Goal: Task Accomplishment & Management: Use online tool/utility

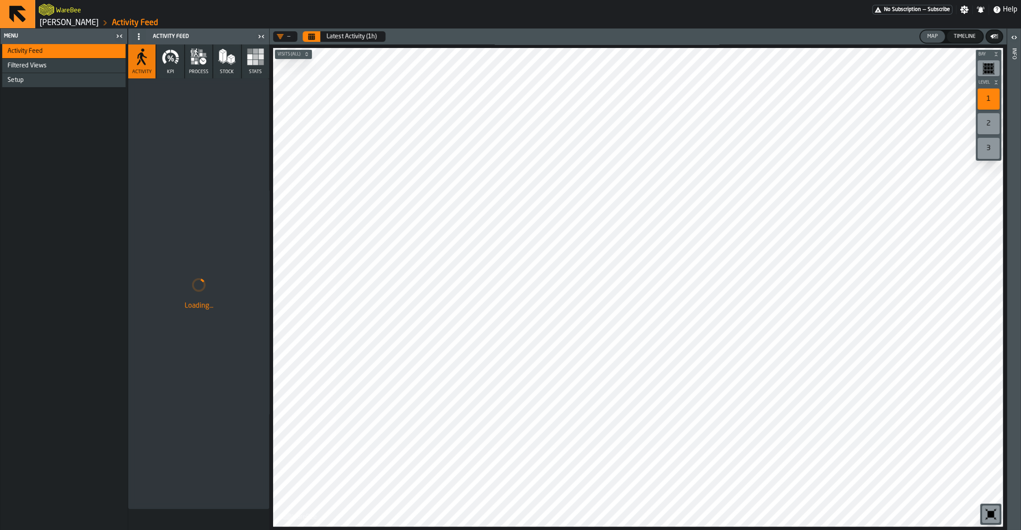
click at [67, 26] on link "[PERSON_NAME]" at bounding box center [69, 23] width 59 height 10
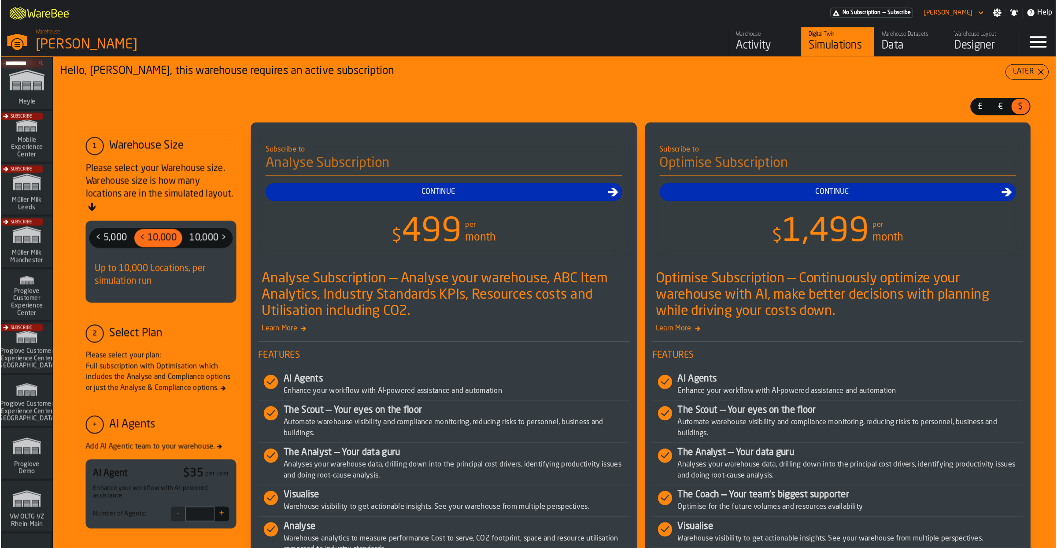
scroll to position [612, 0]
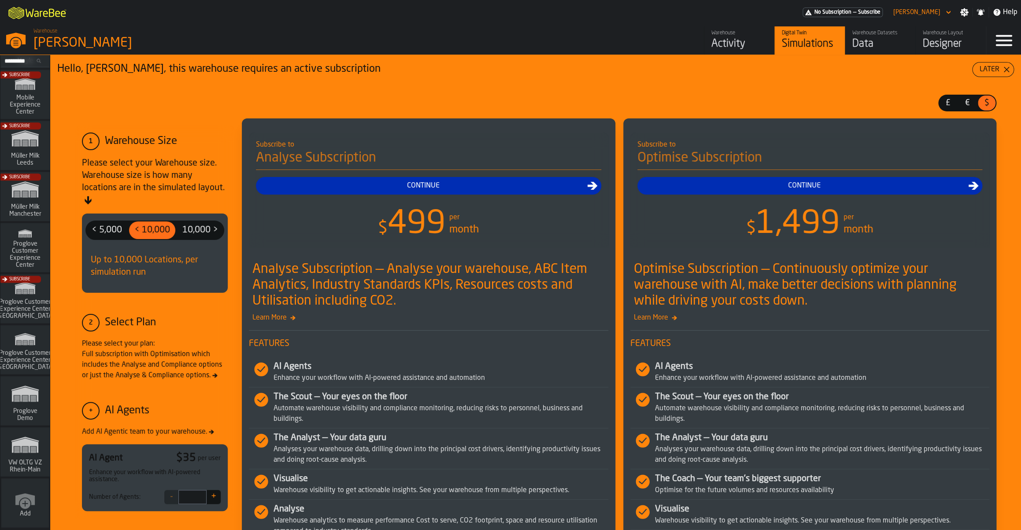
click at [30, 451] on polygon "link-to-/wh/i/44979e6c-6f66-405e-9874-c1e29f02a54a/simulations" at bounding box center [25, 446] width 26 height 15
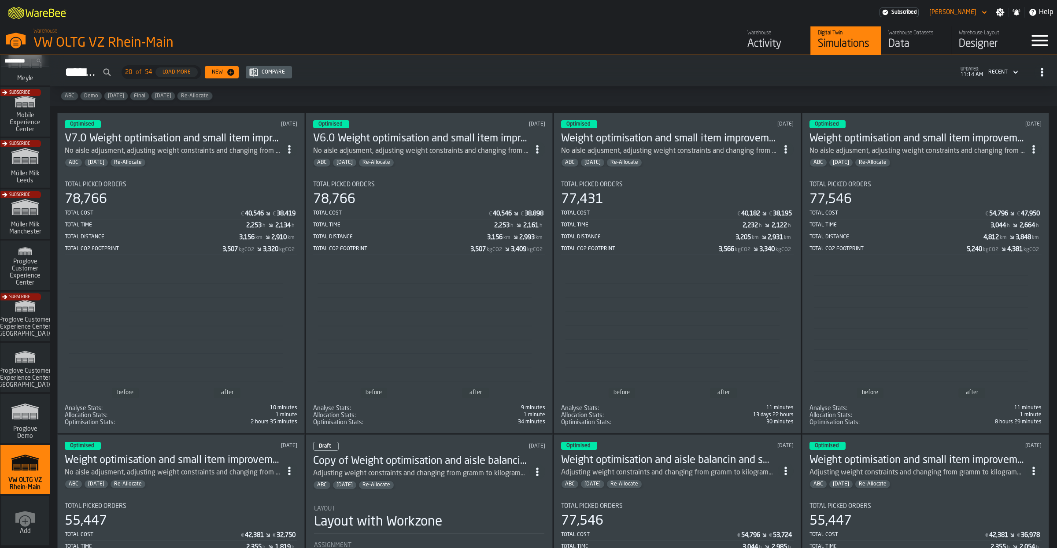
scroll to position [595, 0]
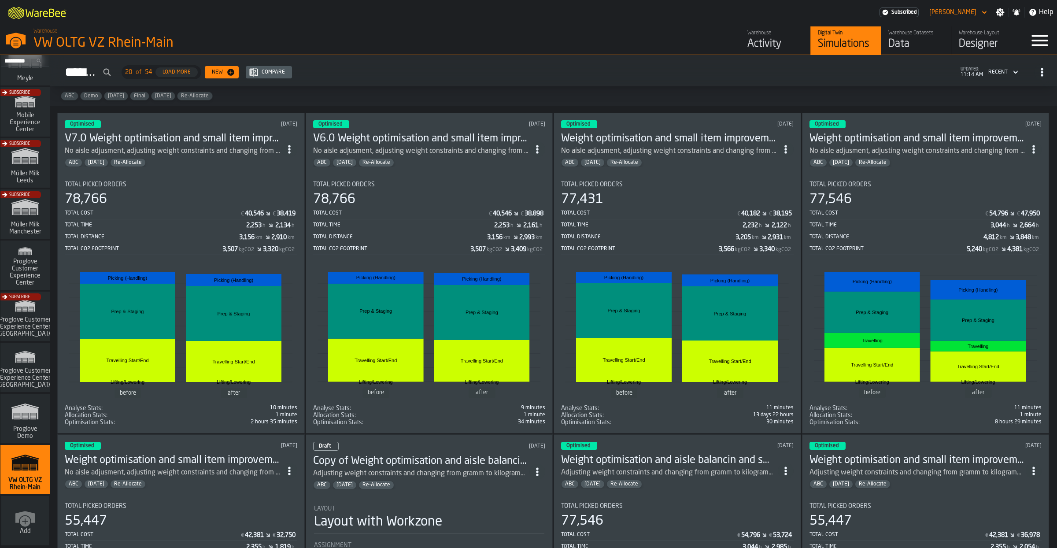
click at [204, 185] on div "Total Picked Orders" at bounding box center [181, 184] width 233 height 7
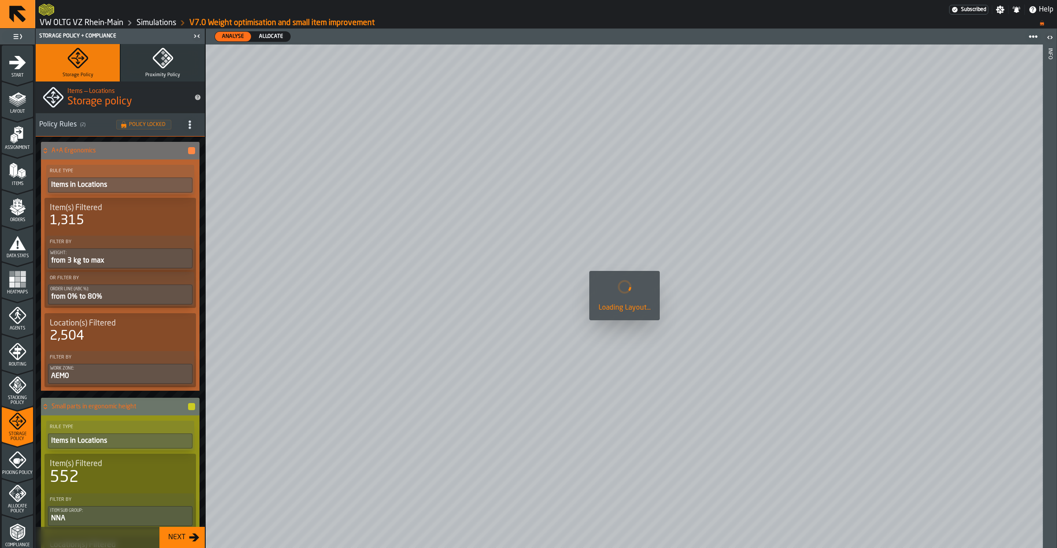
click at [20, 130] on icon "menu Assignment" at bounding box center [18, 132] width 9 height 11
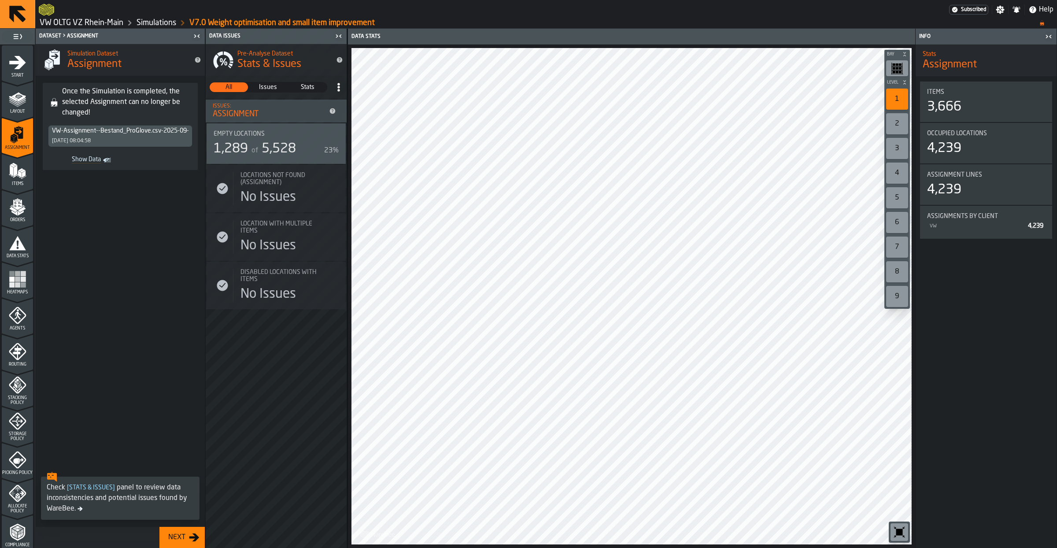
click at [15, 176] on icon "menu Items" at bounding box center [18, 171] width 18 height 18
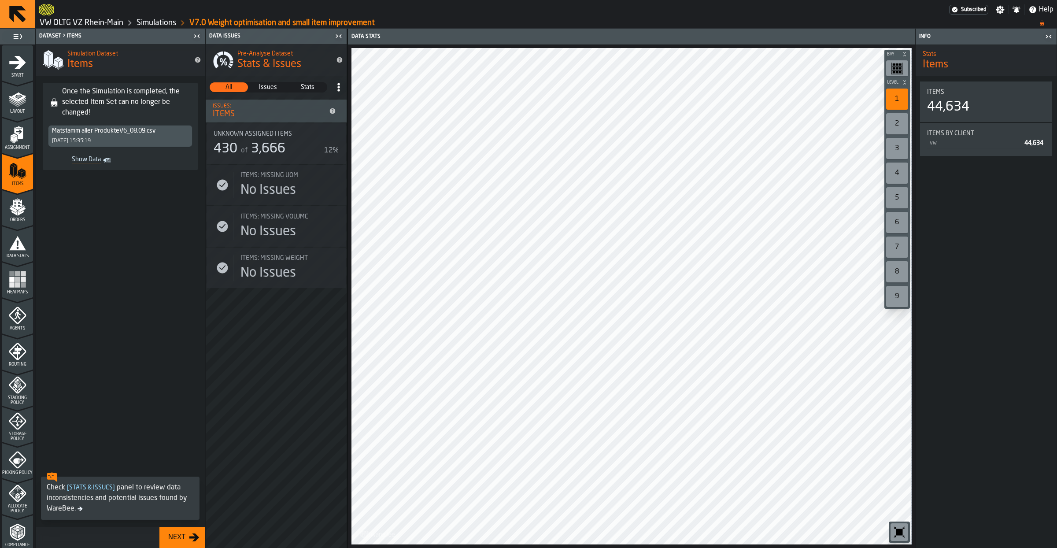
click at [21, 214] on icon "menu Orders" at bounding box center [18, 207] width 18 height 18
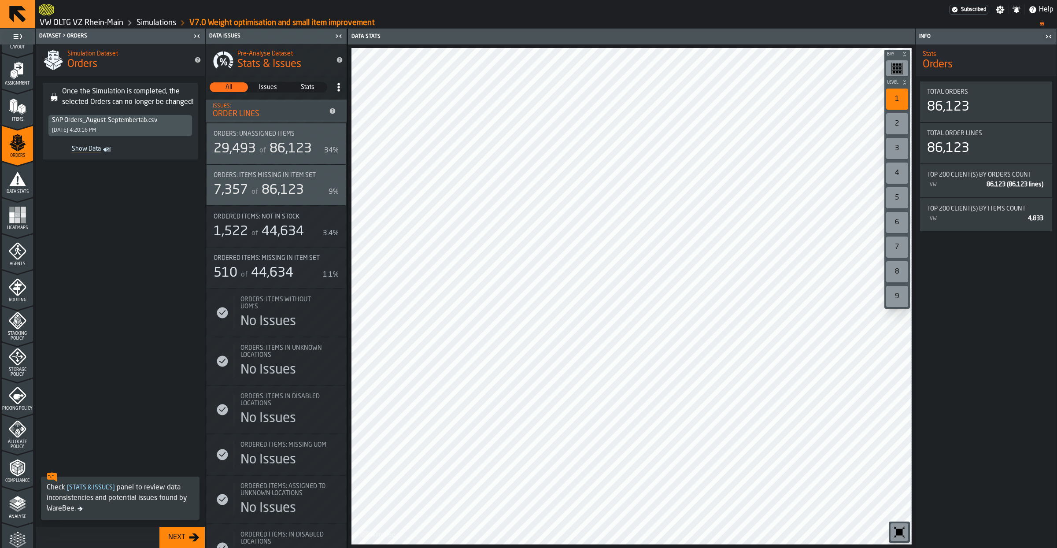
scroll to position [147, 0]
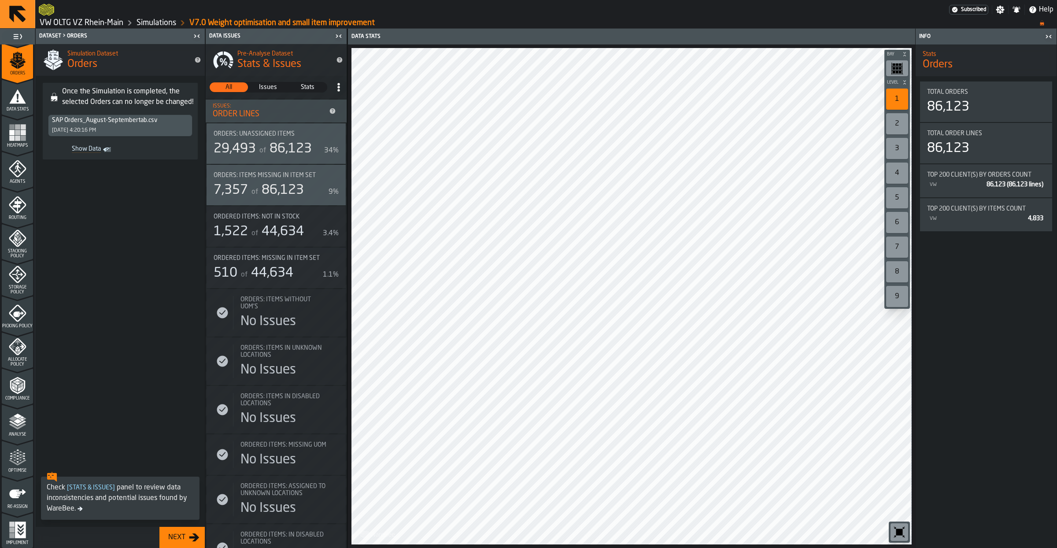
click at [24, 354] on icon "menu Allocate Policy" at bounding box center [18, 347] width 18 height 18
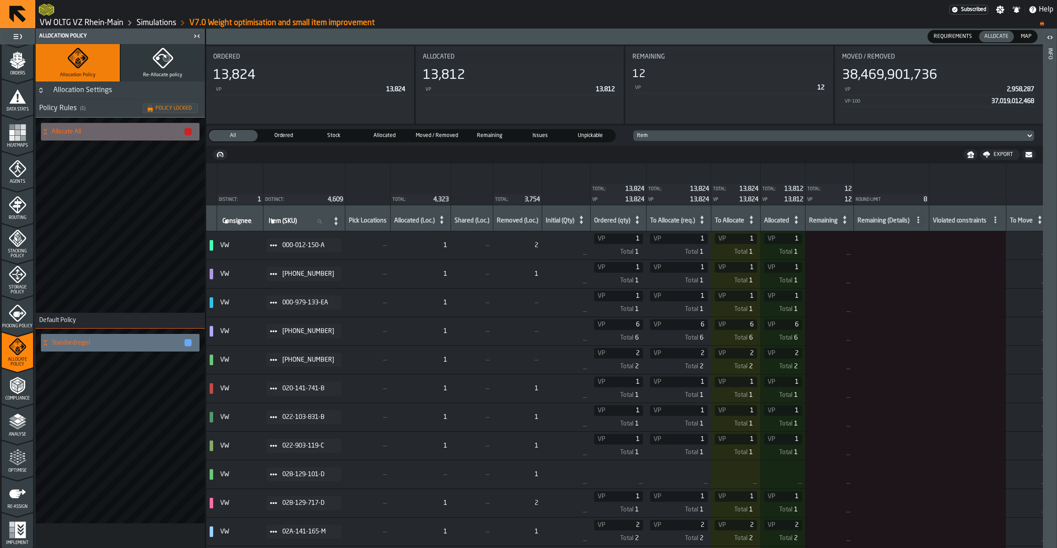
click at [17, 454] on icon "menu Optimise" at bounding box center [18, 458] width 18 height 18
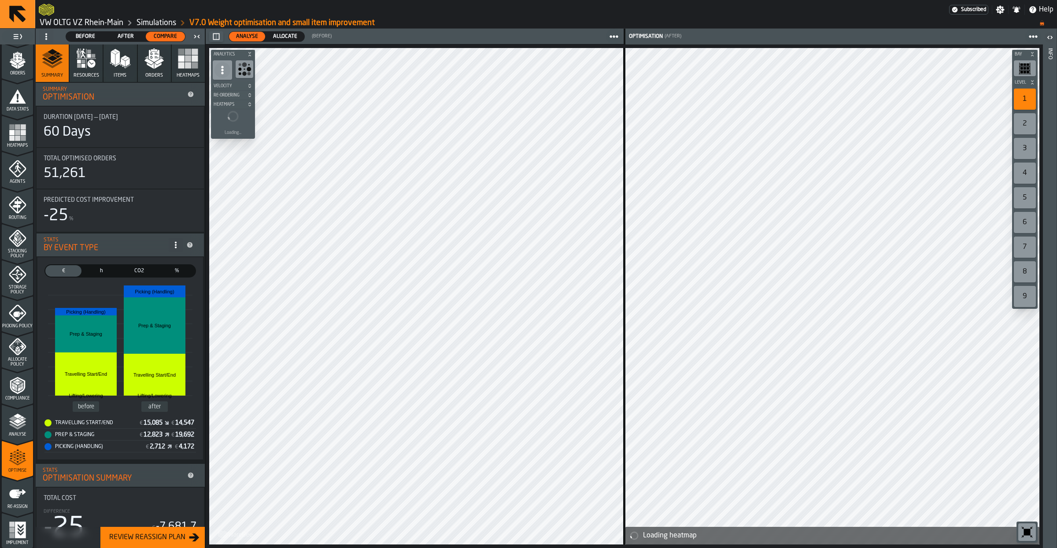
click at [284, 33] on span "Allocate" at bounding box center [285, 37] width 31 height 8
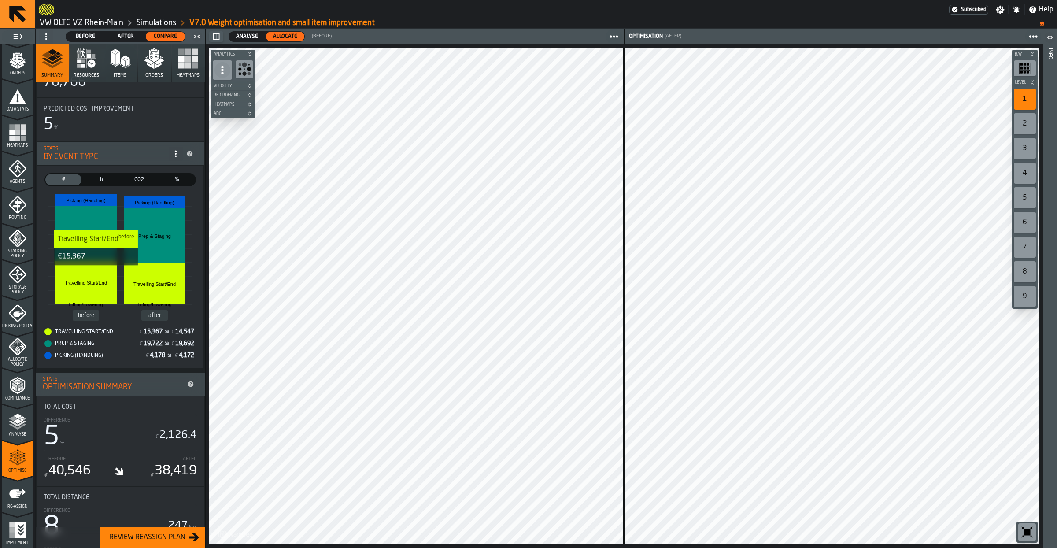
scroll to position [0, 0]
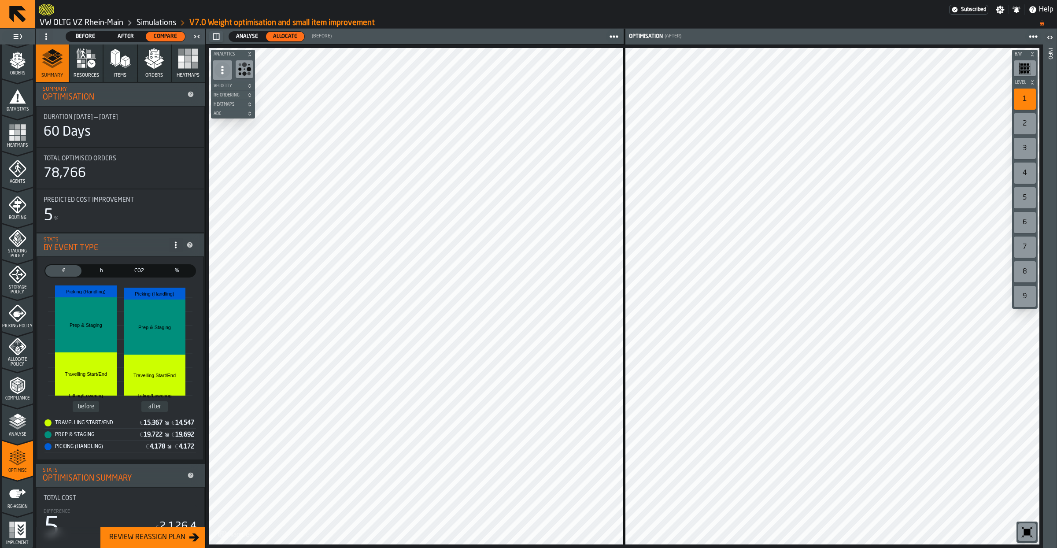
click at [43, 37] on icon at bounding box center [46, 36] width 7 height 7
click at [53, 54] on div "Show Setup" at bounding box center [67, 54] width 46 height 11
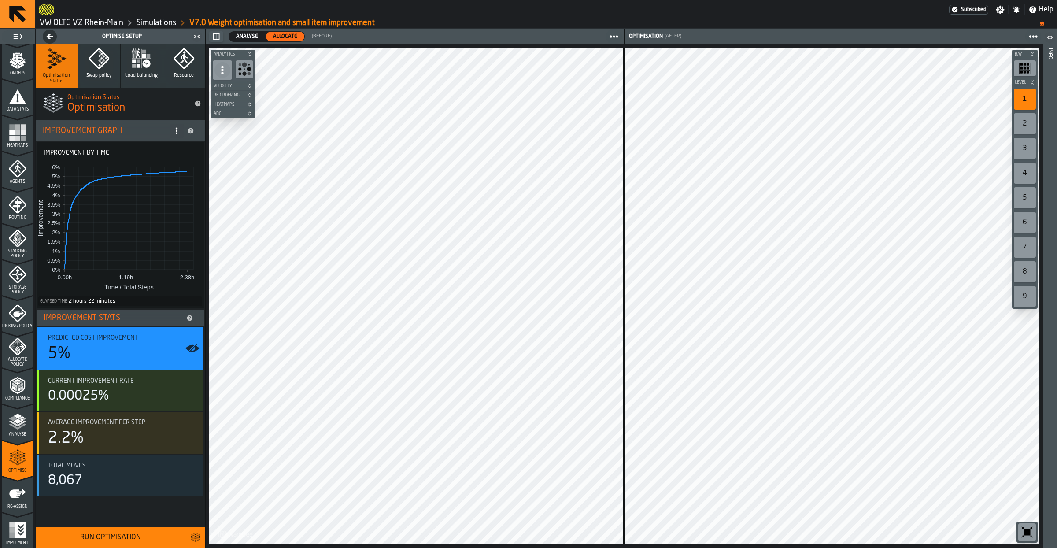
click at [1021, 156] on div "3" at bounding box center [1025, 148] width 22 height 21
click at [1021, 178] on div "4" at bounding box center [1025, 173] width 22 height 21
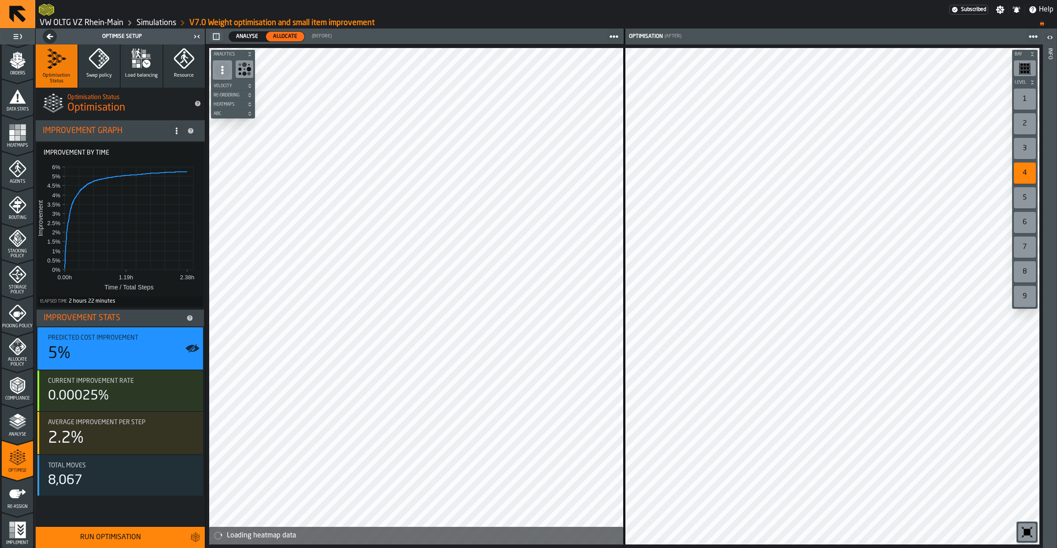
click at [144, 66] on icon "button" at bounding box center [147, 63] width 8 height 8
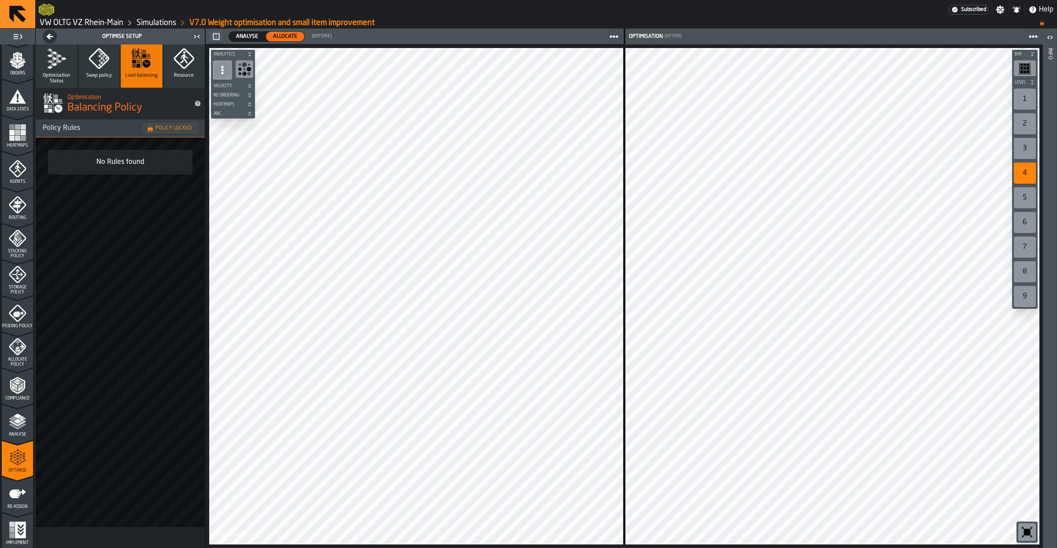
click at [99, 75] on span "Swap policy" at bounding box center [99, 76] width 26 height 6
click at [178, 77] on span "Resource" at bounding box center [184, 76] width 20 height 6
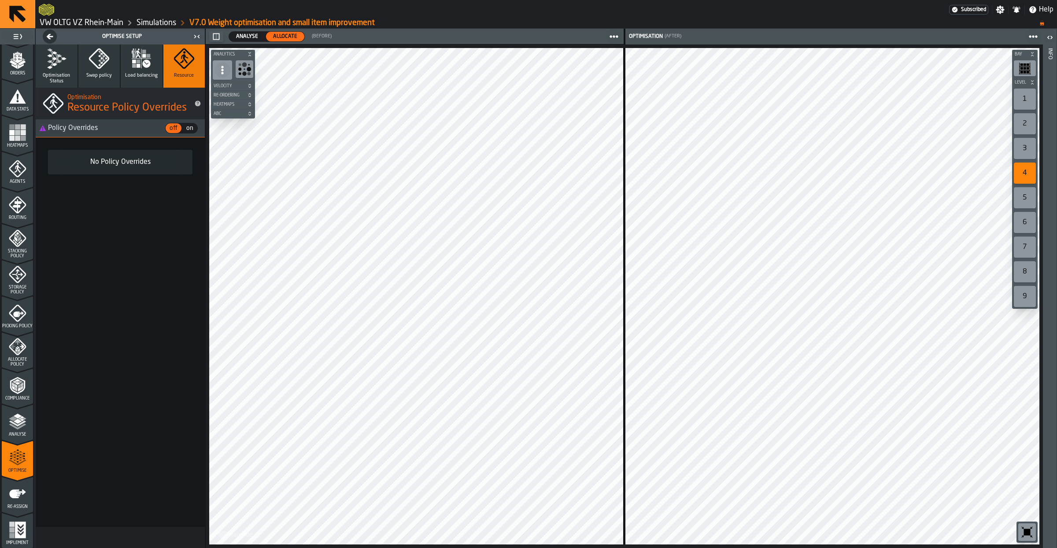
click at [94, 72] on button "Swap policy" at bounding box center [99, 65] width 42 height 43
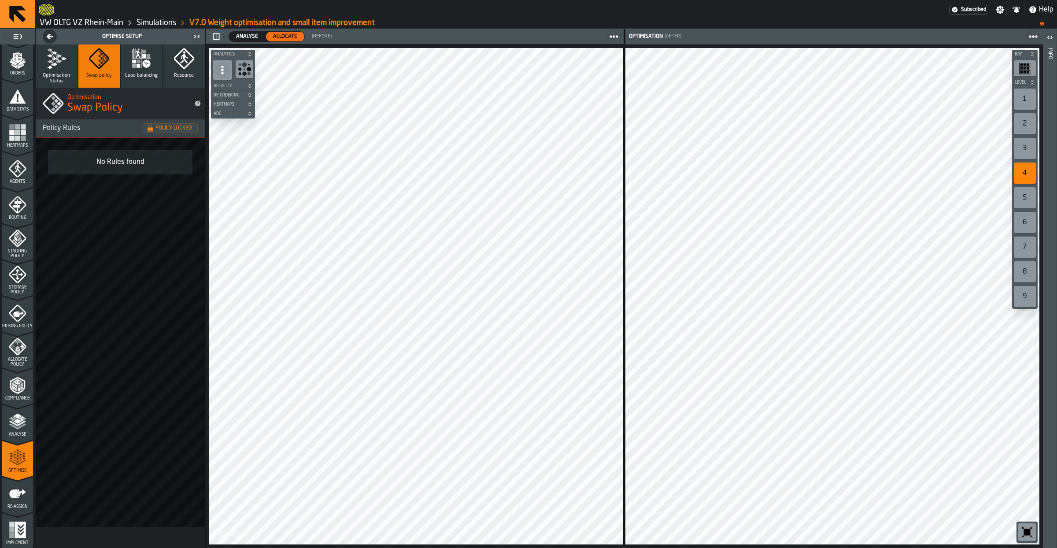
click at [135, 68] on icon "button" at bounding box center [141, 58] width 21 height 21
click at [109, 73] on button "Swap policy" at bounding box center [99, 65] width 42 height 43
click at [62, 64] on icon "button" at bounding box center [56, 58] width 21 height 21
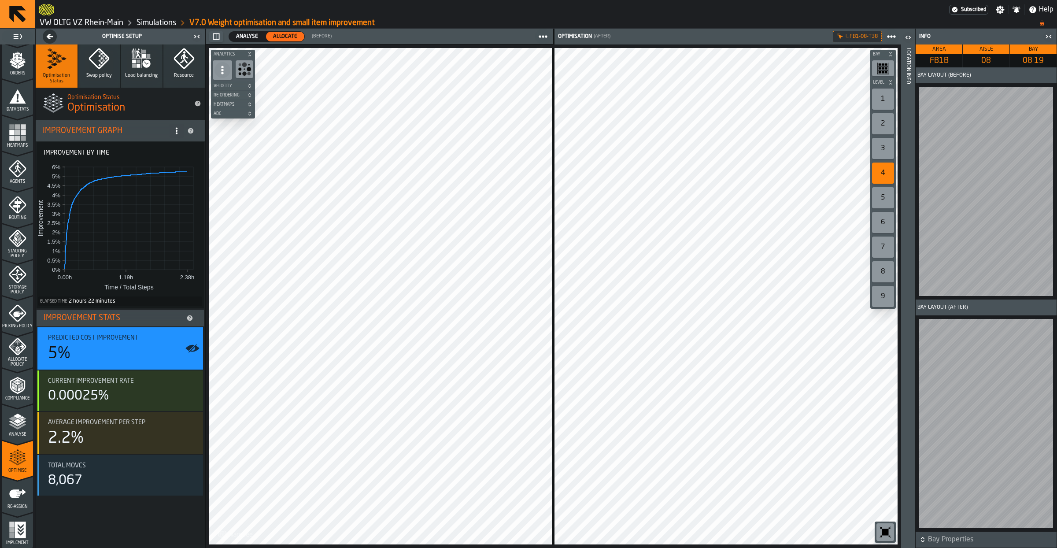
click at [910, 35] on icon "button-toggle-Open" at bounding box center [908, 37] width 11 height 11
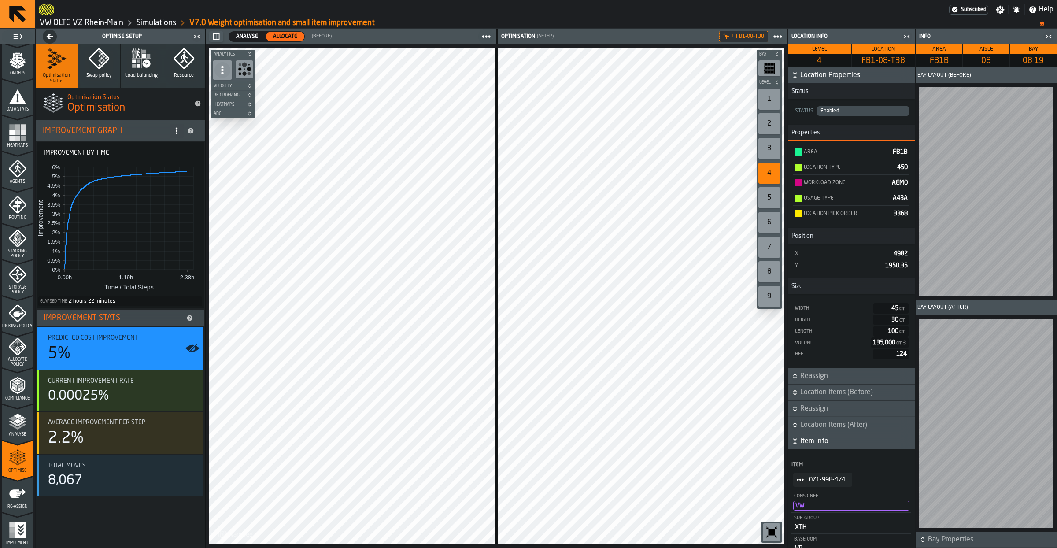
click at [804, 485] on span "StatList-item-0Z1-998-474" at bounding box center [800, 480] width 14 height 14
click at [821, 501] on div "Show Items" at bounding box center [825, 502] width 54 height 6
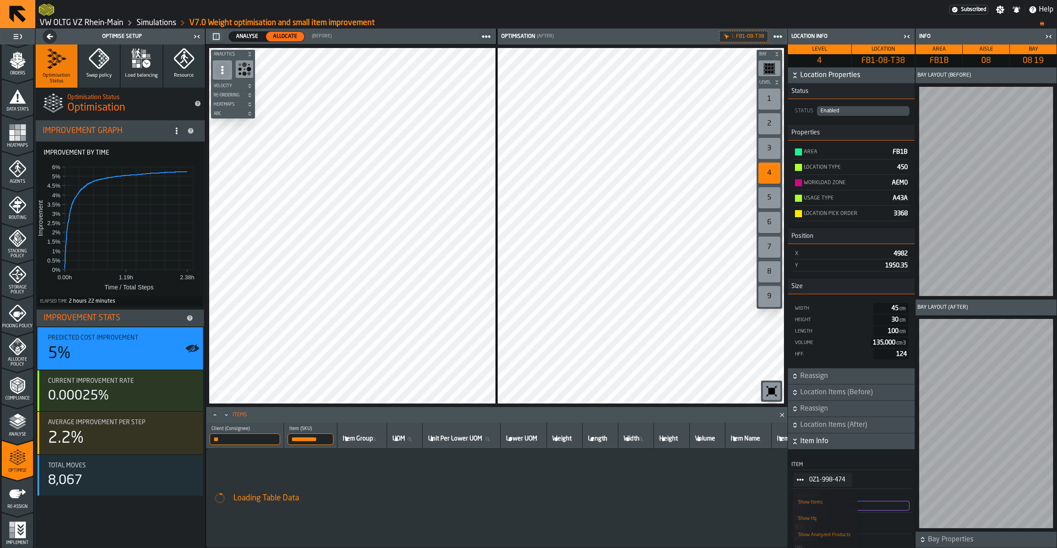
scroll to position [27, 0]
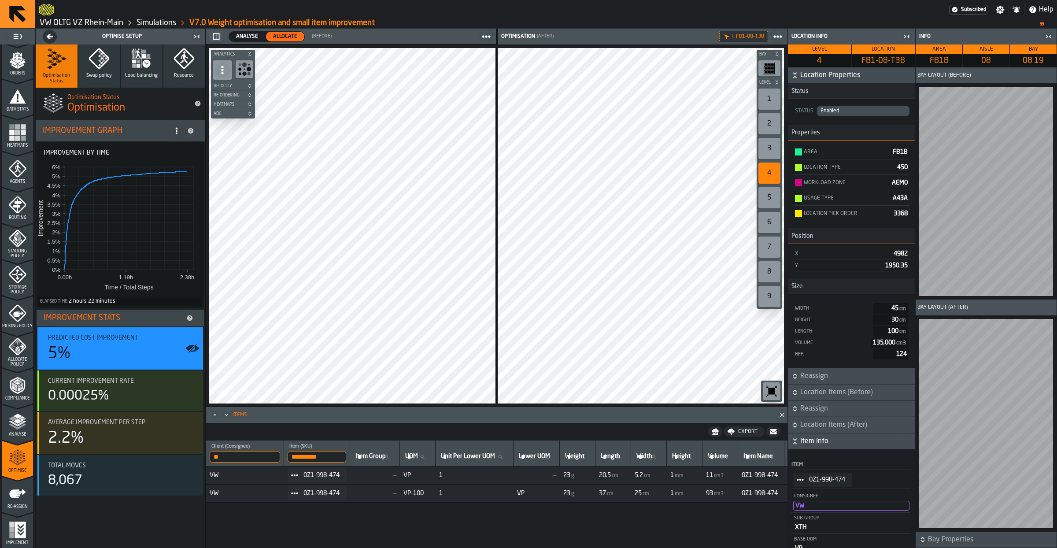
click at [323, 457] on input "**********" at bounding box center [317, 456] width 59 height 11
click at [306, 455] on input "**********" at bounding box center [317, 456] width 59 height 11
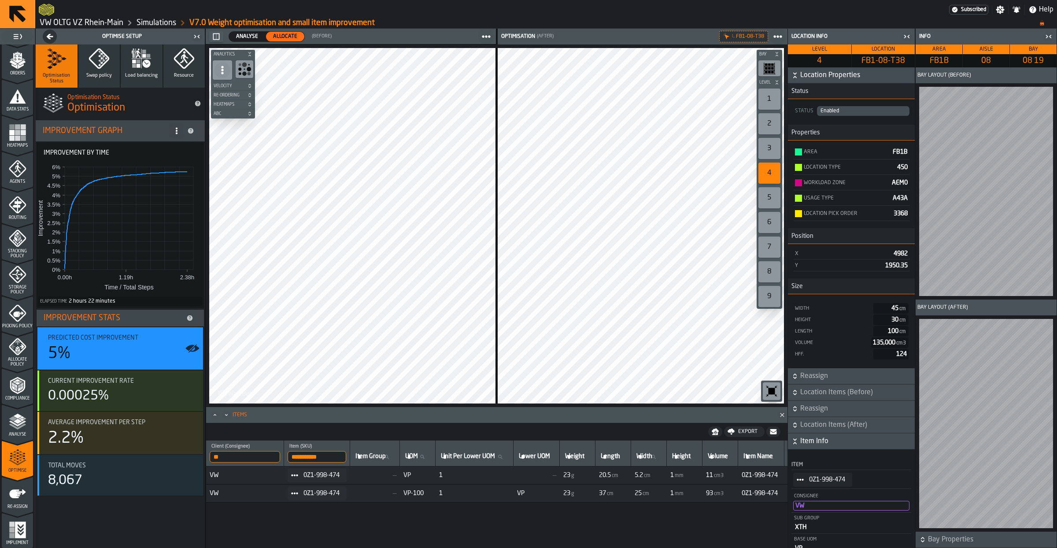
paste input "search"
type input "*******"
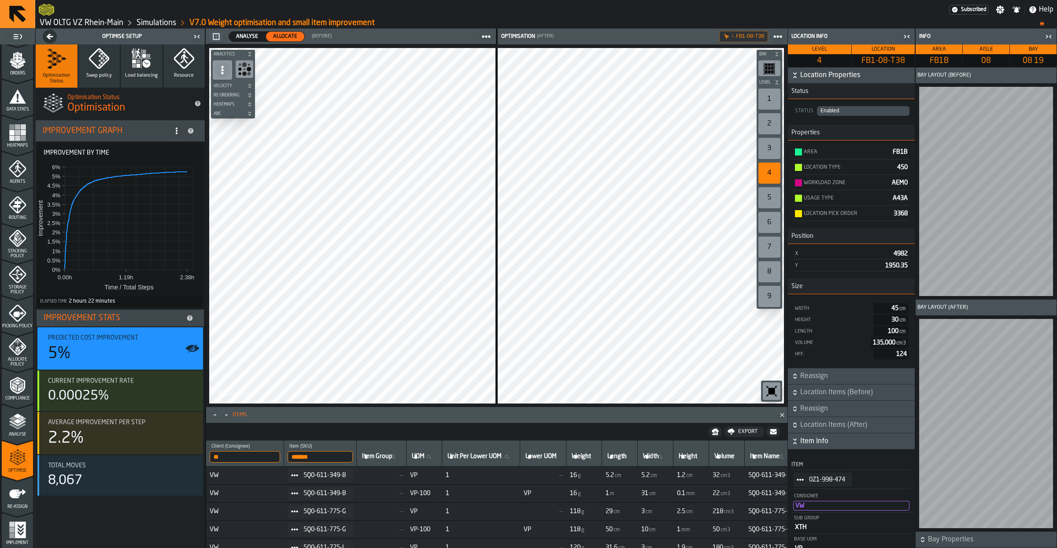
click at [397, 477] on span "—" at bounding box center [381, 475] width 43 height 7
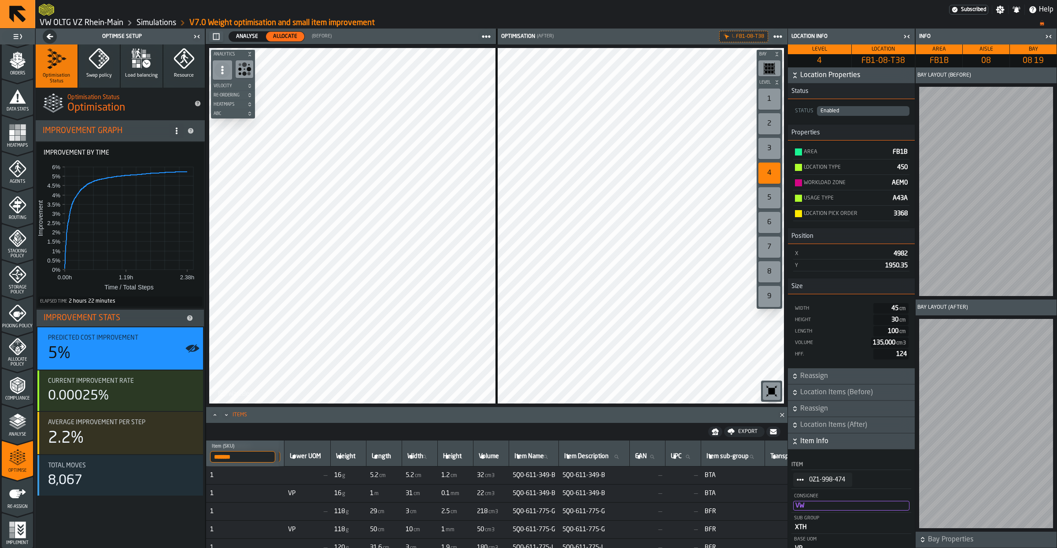
scroll to position [0, 233]
click at [798, 481] on icon "StatList-item-0Z1-998-474" at bounding box center [800, 479] width 7 height 7
click at [813, 498] on div "Show Assignment" at bounding box center [825, 498] width 54 height 6
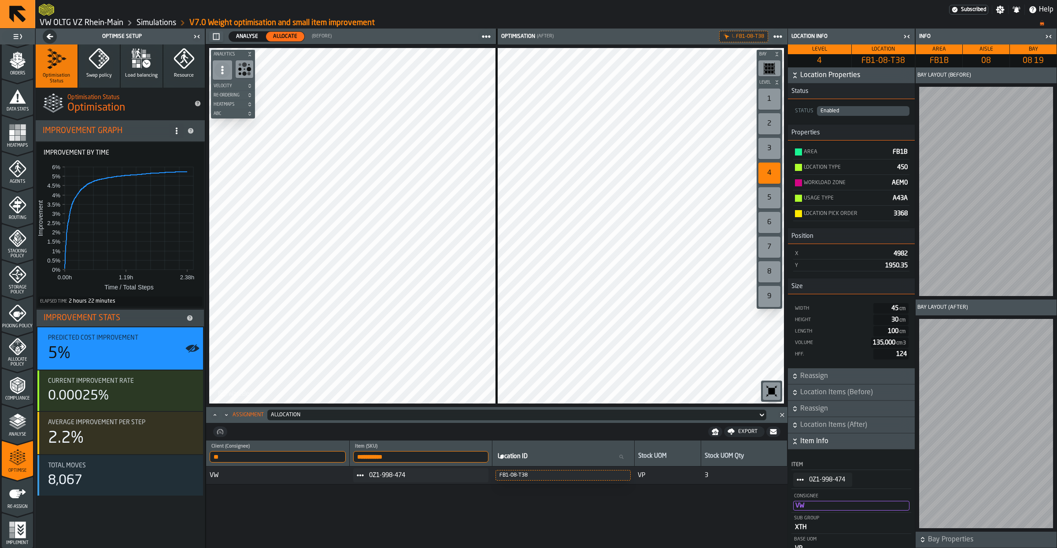
click at [343, 507] on div "**********" at bounding box center [496, 502] width 581 height 125
click at [394, 460] on input "**********" at bounding box center [420, 456] width 135 height 11
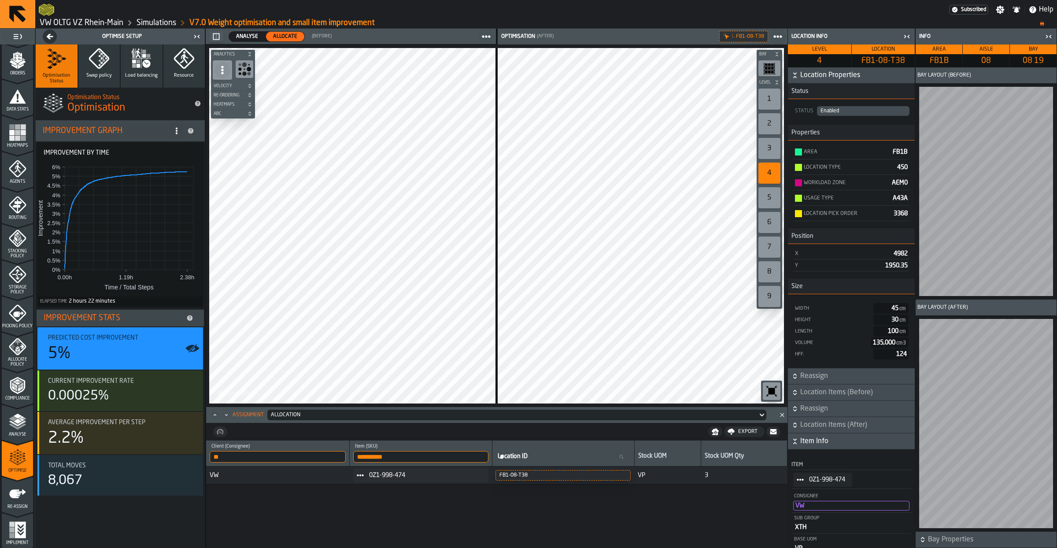
click at [394, 460] on input "**********" at bounding box center [420, 456] width 135 height 11
paste input "search"
type input "*******"
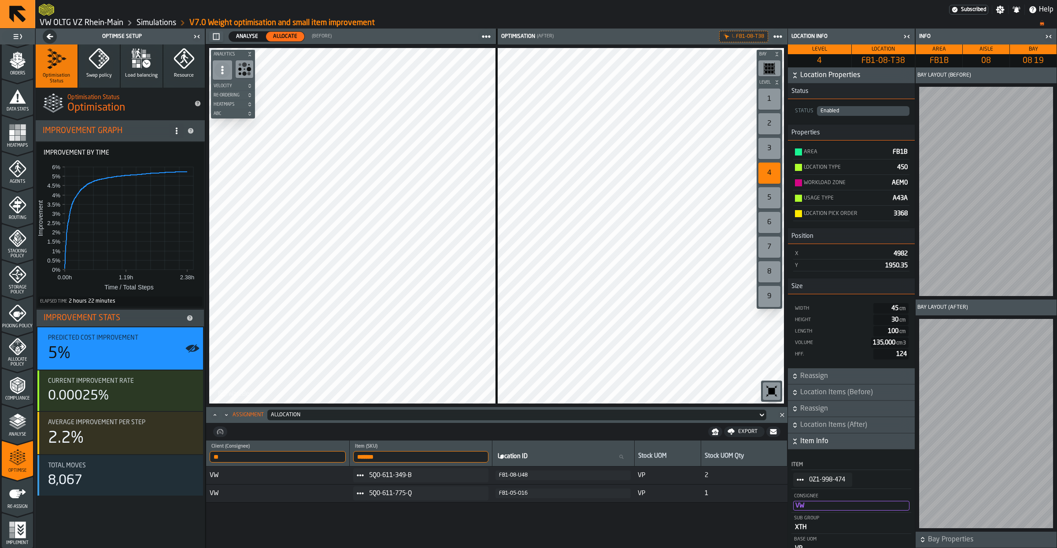
click at [421, 478] on span "5Q0-611-349-B" at bounding box center [425, 475] width 112 height 7
click at [475, 530] on div "** Client (Consignee) VW ******* Item (SKU) 5Q0-611 Location ID Location ID Sto…" at bounding box center [496, 502] width 581 height 125
drag, startPoint x: 433, startPoint y: 476, endPoint x: 691, endPoint y: 511, distance: 260.0
click at [481, 479] on span "5Q0-611-349-B" at bounding box center [425, 475] width 112 height 7
click at [672, 530] on div "** Client (Consignee) VW ******* Item (SKU) 5Q0-611 Location ID Location ID Sto…" at bounding box center [496, 502] width 581 height 125
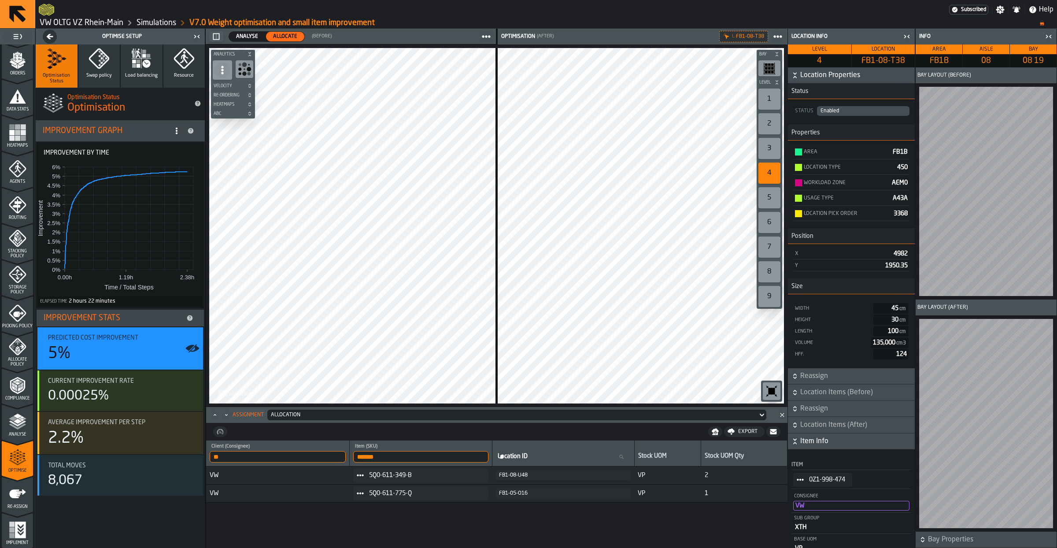
click at [258, 473] on span "VW" at bounding box center [278, 475] width 137 height 7
click at [551, 477] on div "FB1-08-U48" at bounding box center [563, 475] width 128 height 6
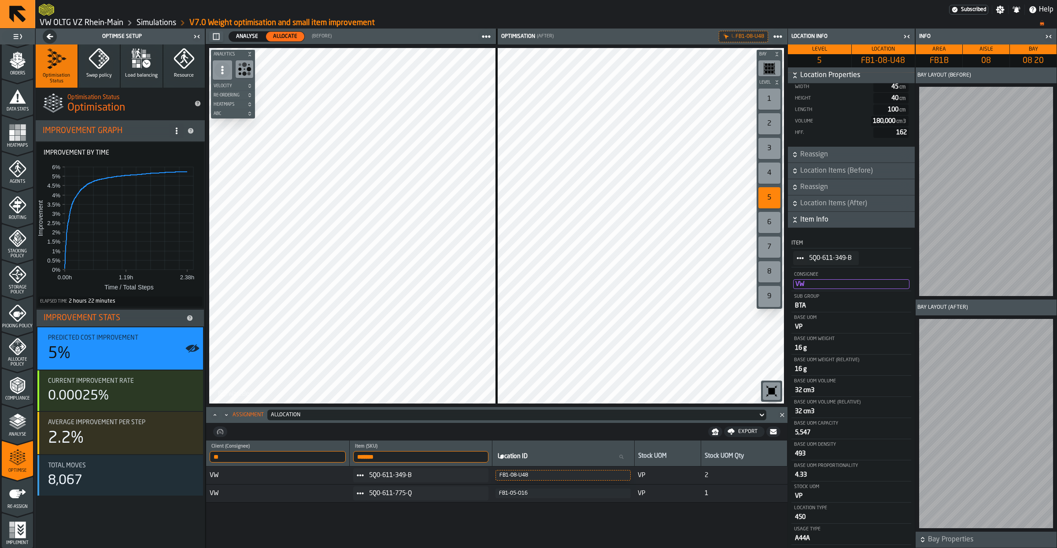
scroll to position [241, 0]
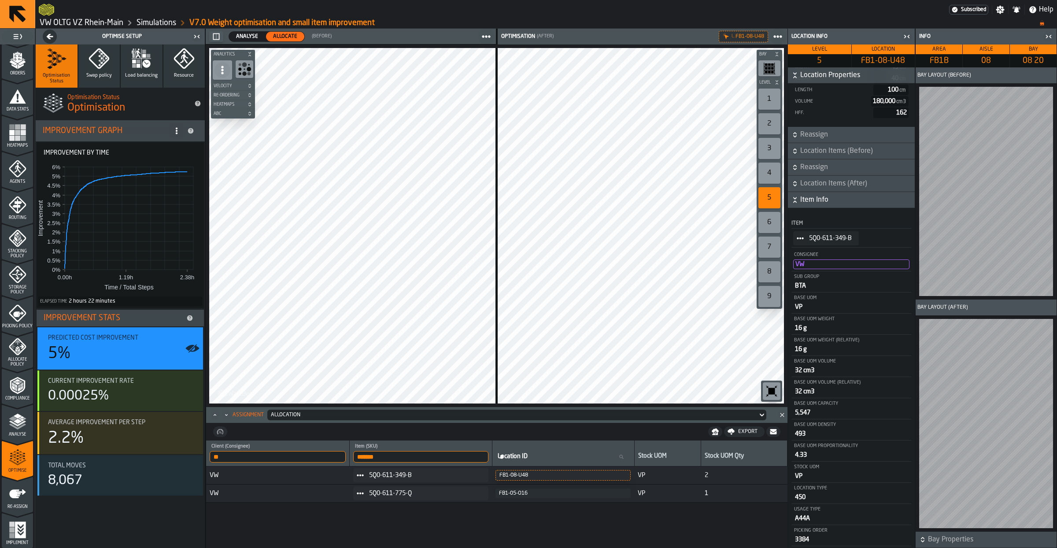
click at [303, 418] on div "Allocation" at bounding box center [512, 415] width 483 height 6
click at [296, 469] on div "Optimisation" at bounding box center [294, 473] width 46 height 11
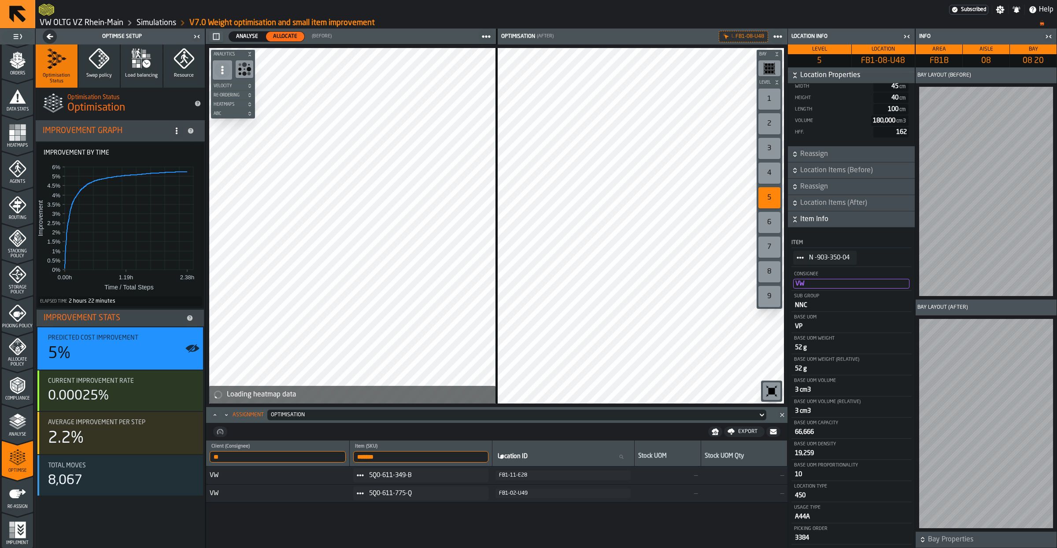
scroll to position [223, 0]
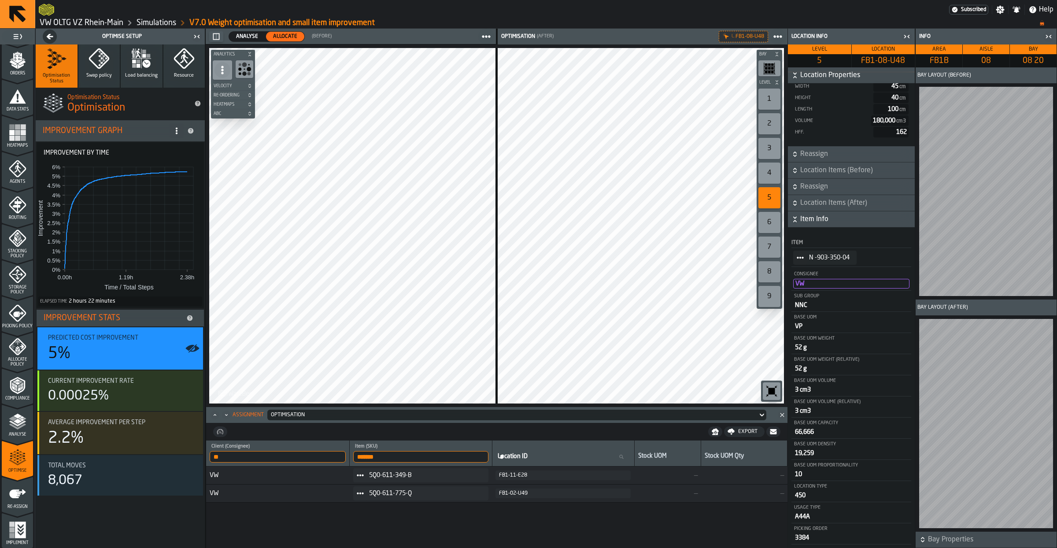
click at [536, 477] on div "FB1-11-E28" at bounding box center [563, 475] width 128 height 6
click at [815, 174] on span "Location Items (Before)" at bounding box center [856, 170] width 113 height 11
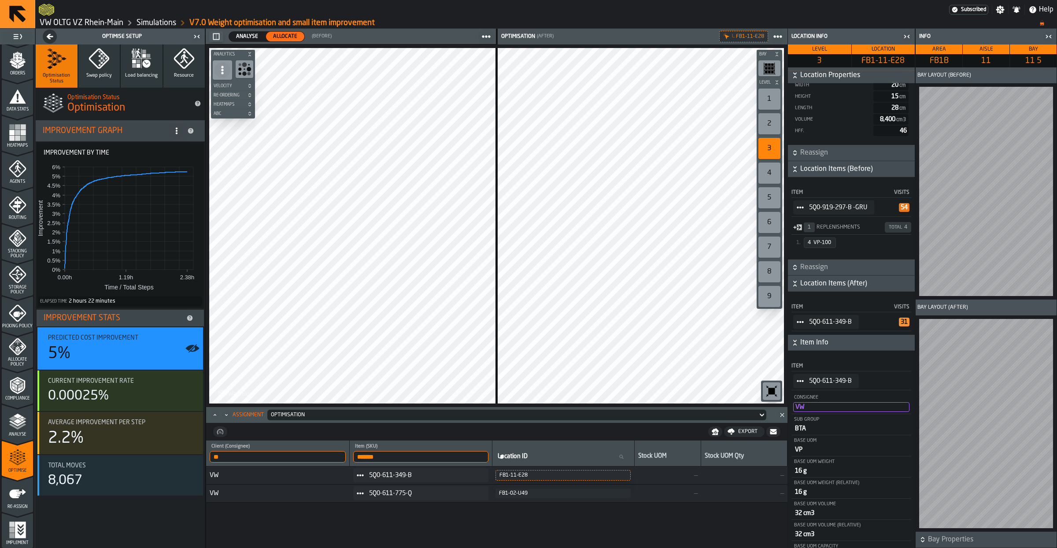
click at [815, 174] on span "Location Items (Before)" at bounding box center [856, 169] width 113 height 11
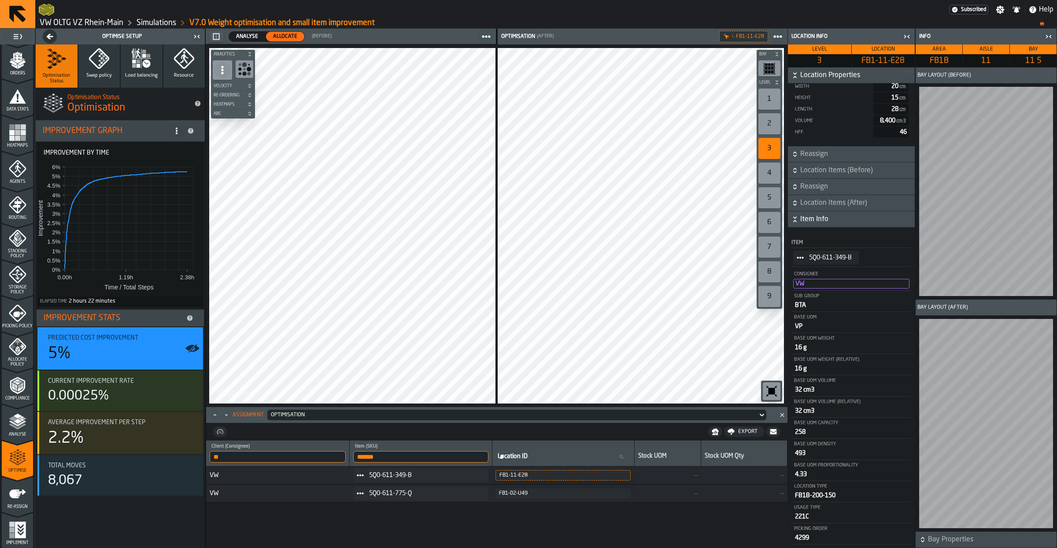
click at [815, 158] on span "Reassign" at bounding box center [856, 154] width 113 height 11
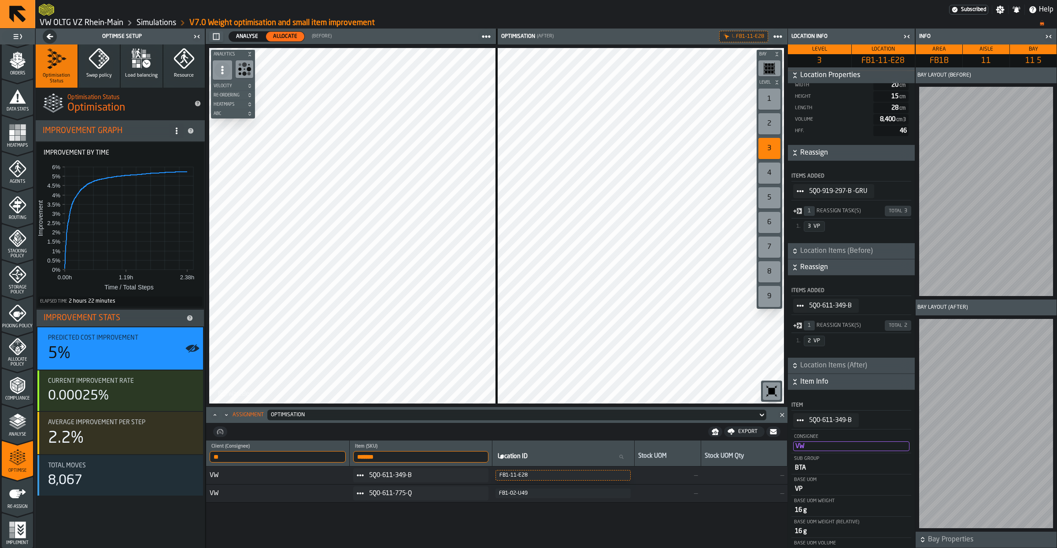
click at [815, 158] on span "Reassign" at bounding box center [856, 153] width 113 height 11
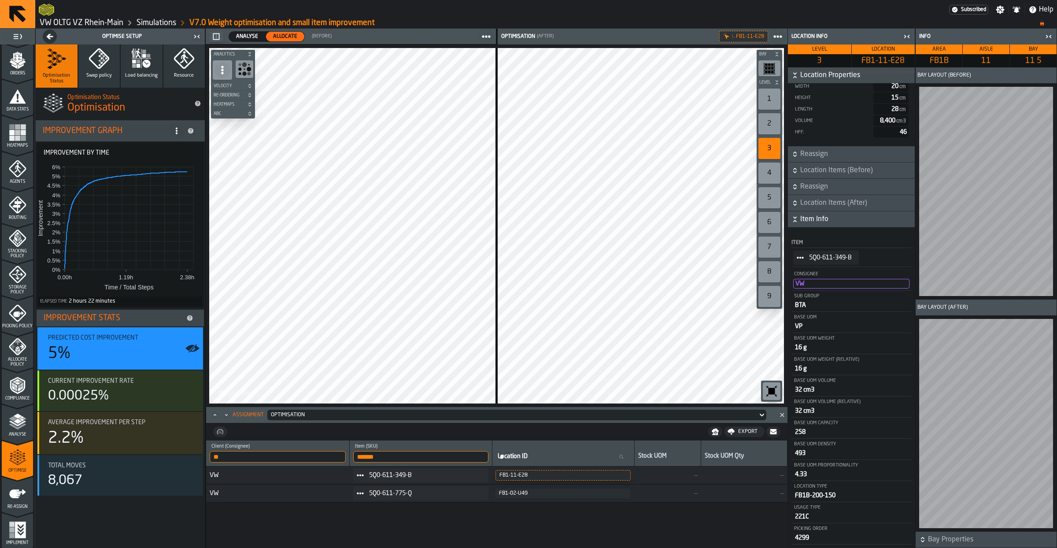
click at [813, 203] on span "Location Items (After)" at bounding box center [856, 203] width 113 height 11
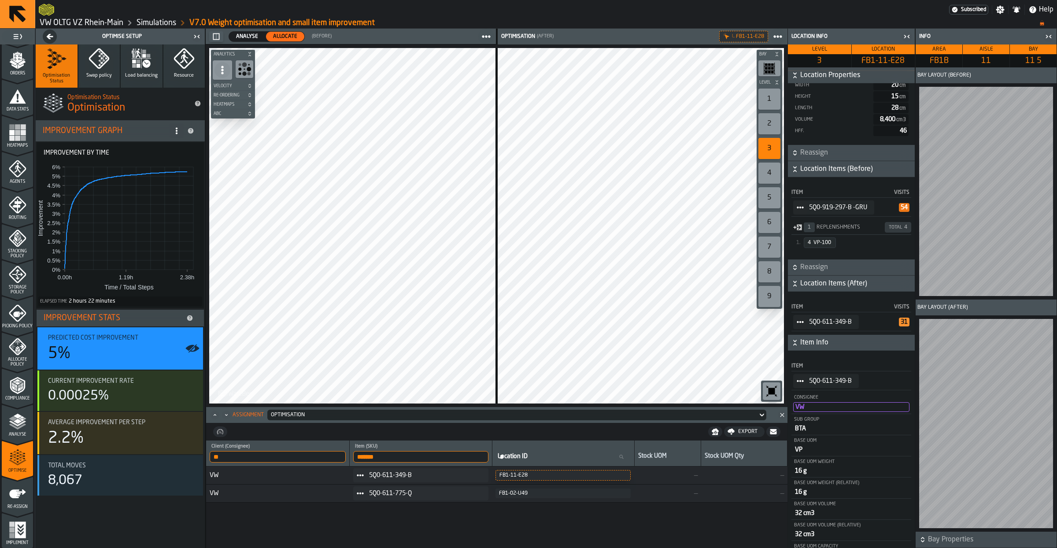
click at [813, 203] on div "5Q0-919-297-B -GRU" at bounding box center [833, 207] width 81 height 14
click at [813, 171] on span "Location Items (Before)" at bounding box center [856, 169] width 113 height 11
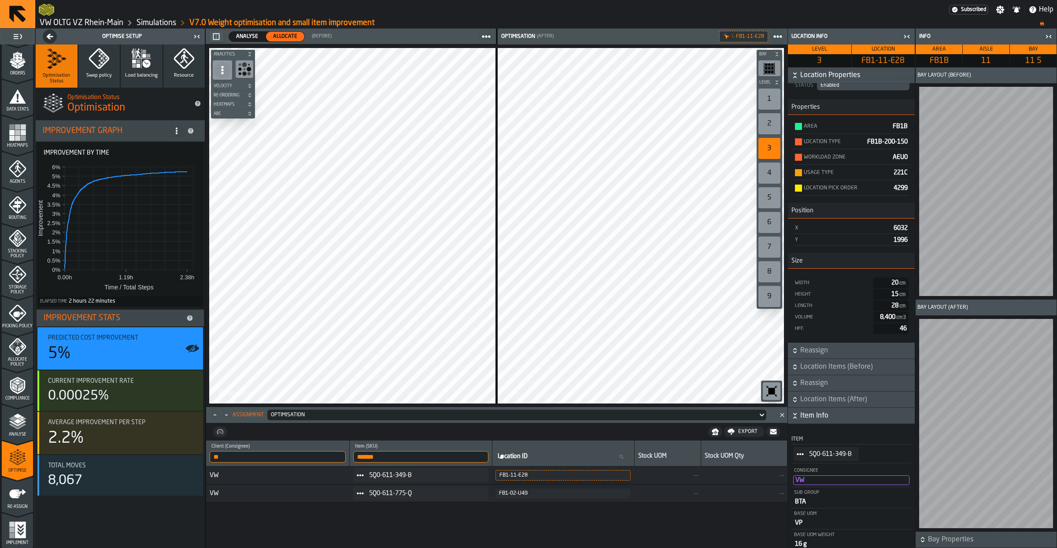
scroll to position [9, 0]
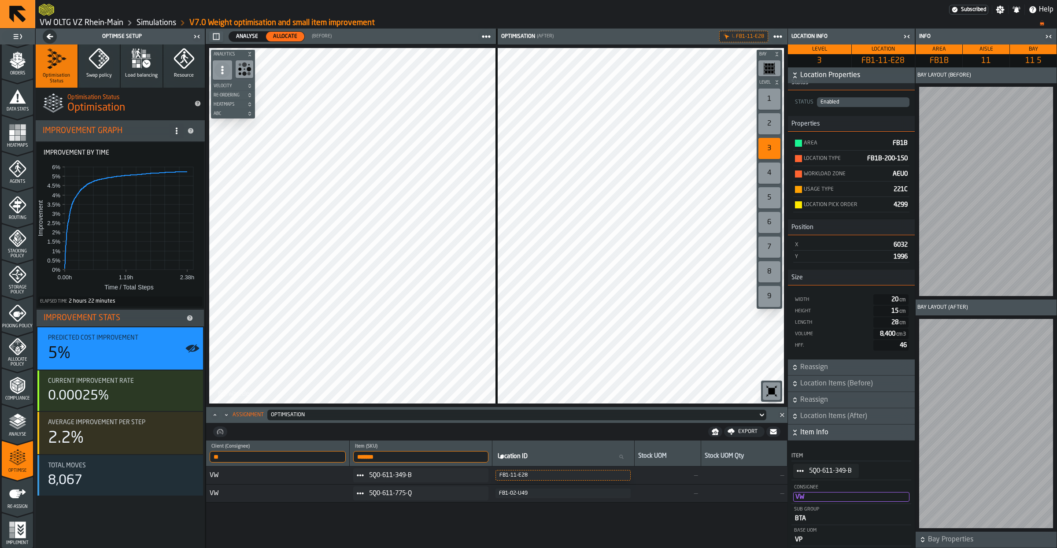
drag, startPoint x: 541, startPoint y: 455, endPoint x: 553, endPoint y: 454, distance: 11.5
click at [541, 454] on label "Location ID Location ID" at bounding box center [563, 456] width 135 height 11
click at [541, 454] on input "Location ID Location ID" at bounding box center [563, 456] width 135 height 11
paste input "**********"
type input "**********"
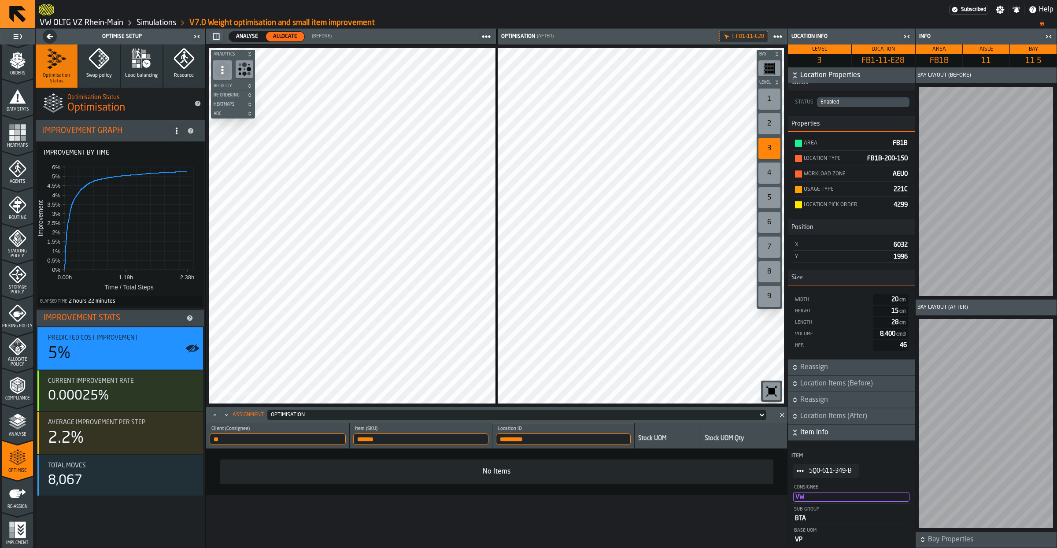
click at [804, 474] on span "StatList-item-5Q0-611-349-B" at bounding box center [800, 471] width 14 height 14
click at [18, 279] on icon "menu Storage Policy" at bounding box center [18, 275] width 18 height 18
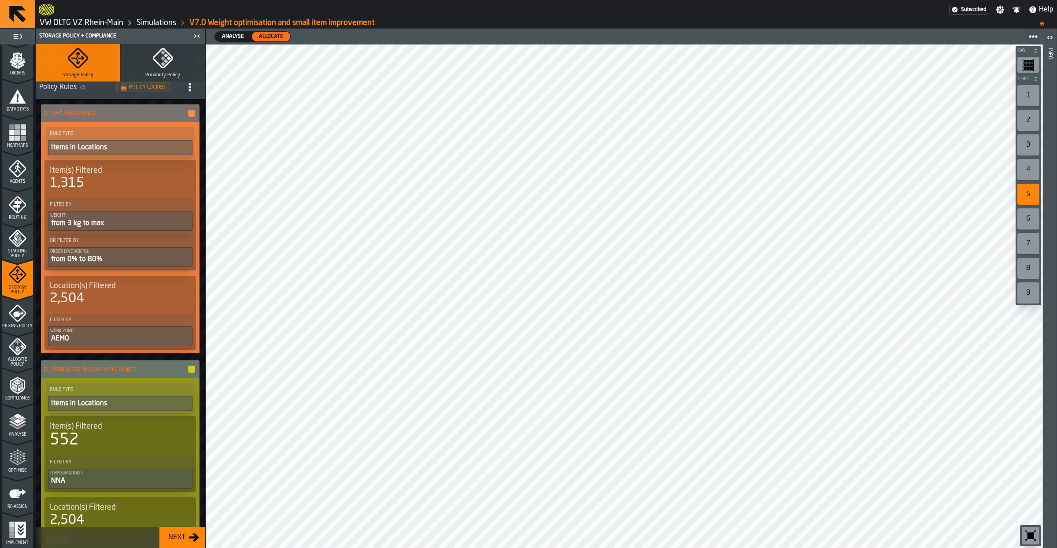
scroll to position [0, 0]
